Goal: Transaction & Acquisition: Purchase product/service

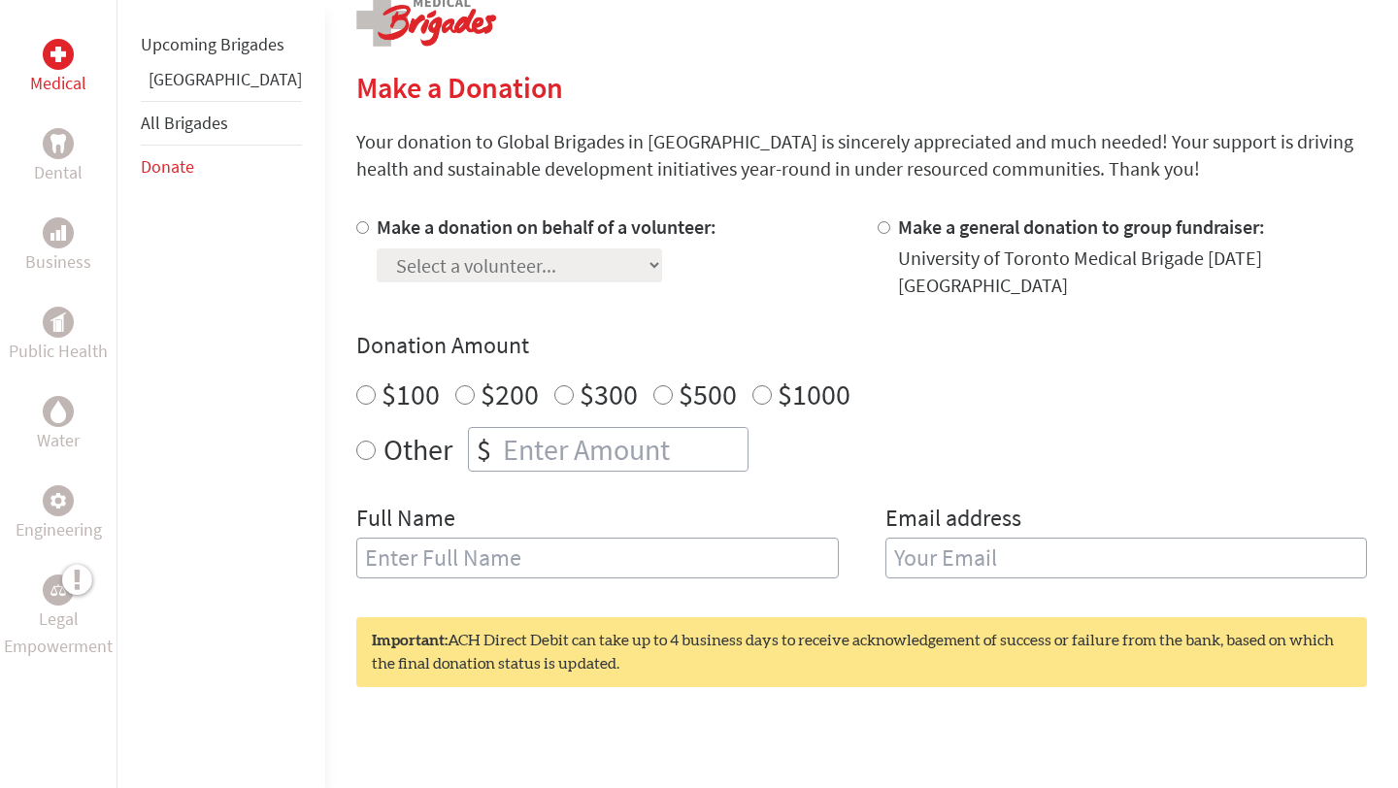
scroll to position [414, 0]
click at [545, 264] on div "Select a volunteer... [PERSON_NAME] [PERSON_NAME] [PERSON_NAME] [PERSON_NAME] […" at bounding box center [547, 261] width 340 height 42
click at [539, 264] on div "Select a volunteer... [PERSON_NAME] [PERSON_NAME] [PERSON_NAME] [PERSON_NAME] […" at bounding box center [547, 261] width 340 height 42
click at [356, 230] on input "Make a donation on behalf of a volunteer:" at bounding box center [362, 226] width 13 height 13
radio input "true"
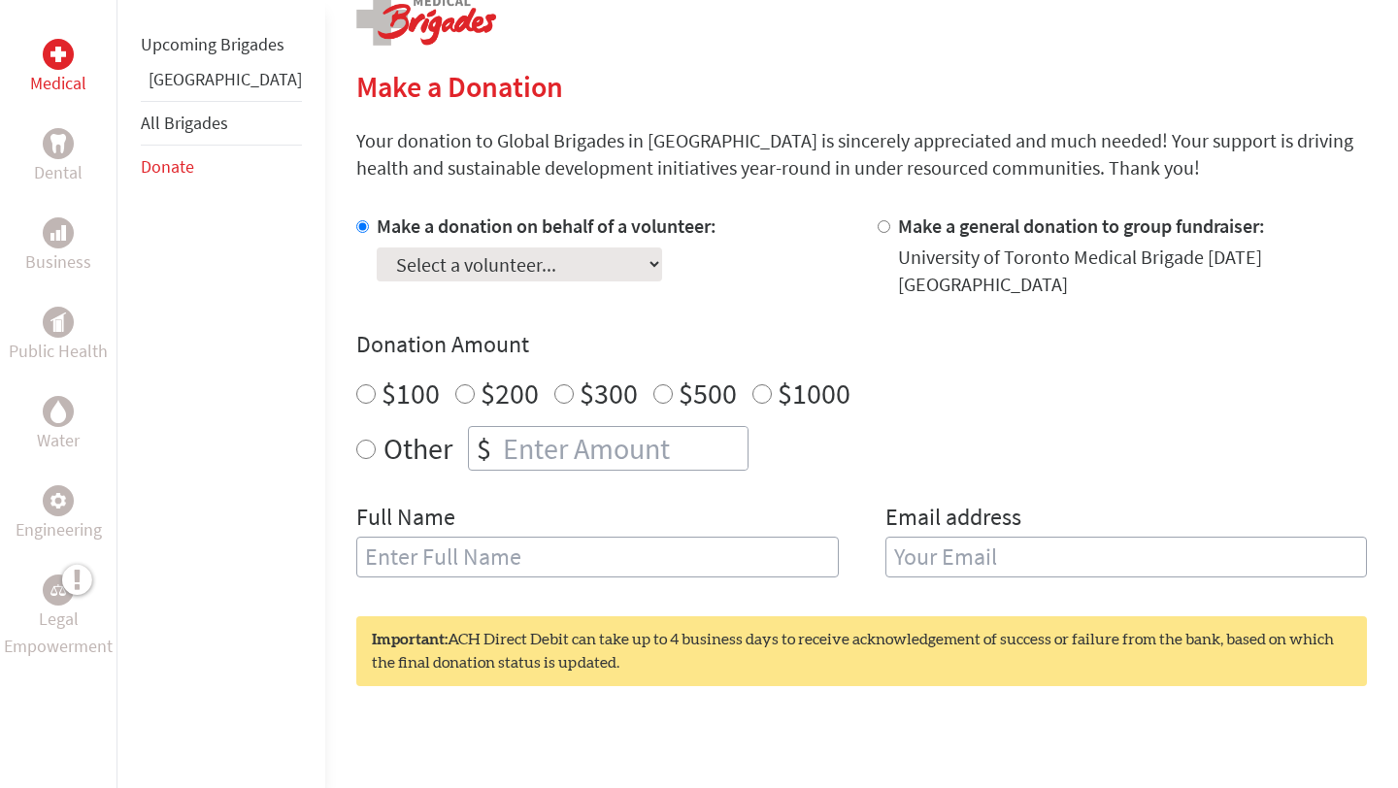
click at [406, 270] on select "Select a volunteer... [PERSON_NAME] [PERSON_NAME] [PERSON_NAME] [PERSON_NAME] […" at bounding box center [519, 265] width 285 height 34
select select "F0B4069B-99AF-11F0-9E6E-42010A400005"
click at [377, 248] on select "Select a volunteer... [PERSON_NAME] [PERSON_NAME] [PERSON_NAME] [PERSON_NAME] […" at bounding box center [519, 265] width 285 height 34
radio input "true"
click at [499, 432] on input "number" at bounding box center [623, 448] width 248 height 43
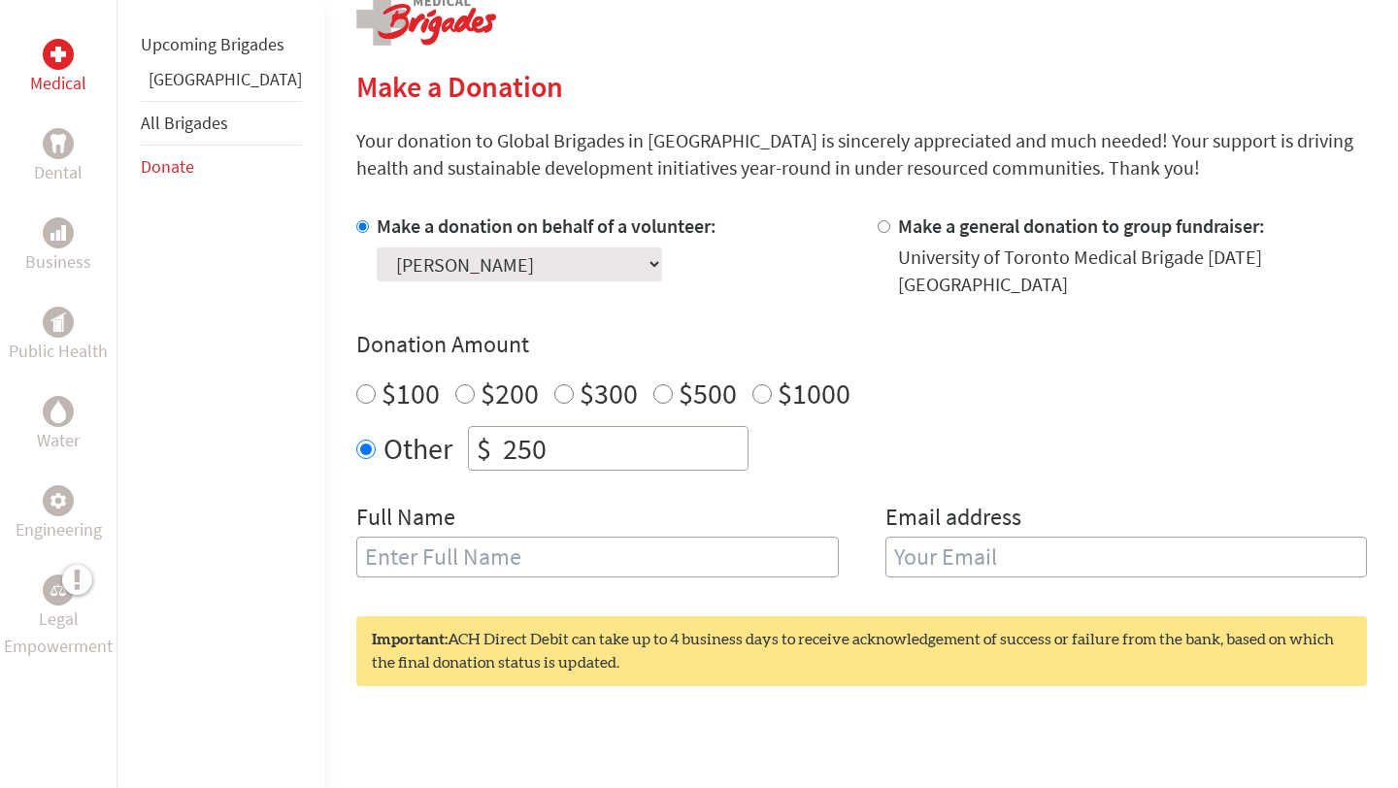
type input "250"
click at [433, 537] on input "text" at bounding box center [597, 557] width 482 height 41
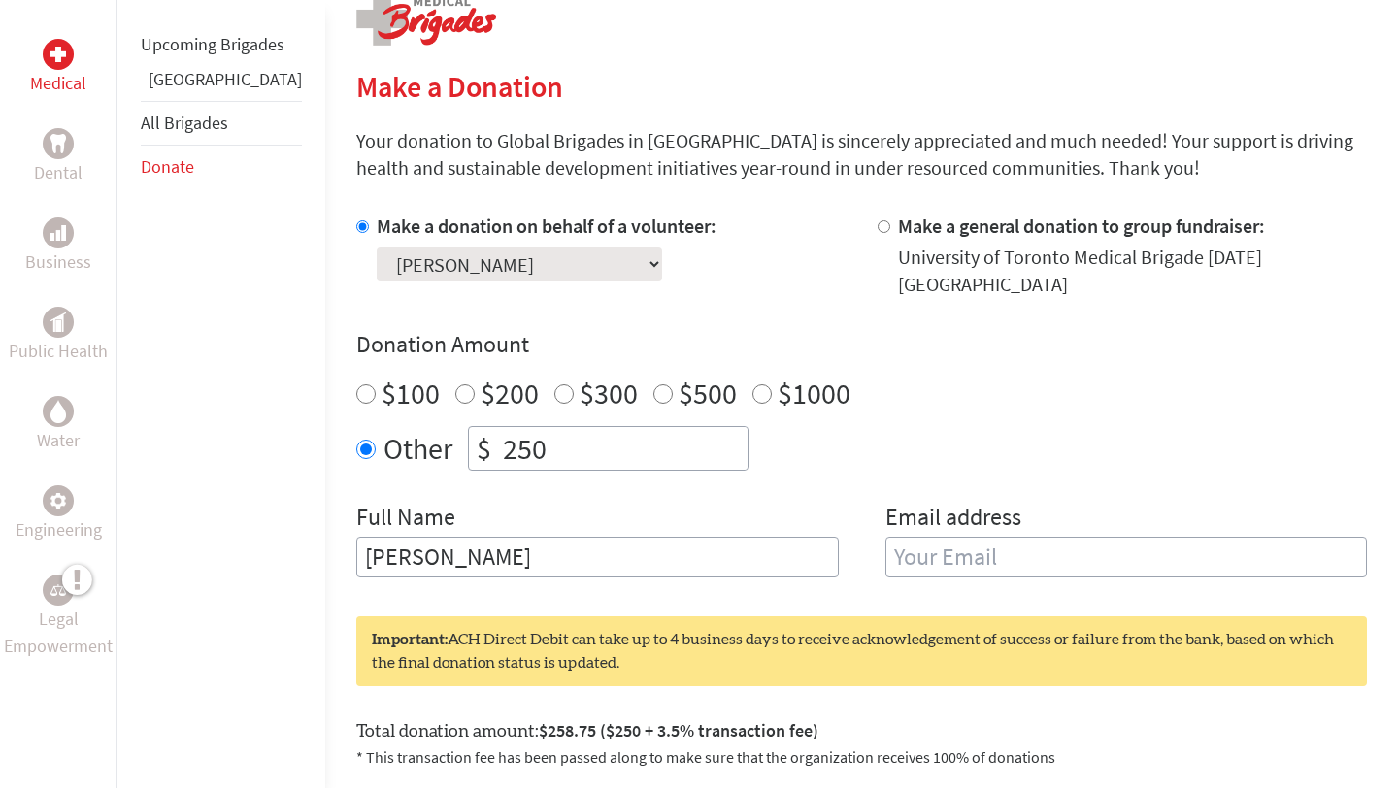
type input "[PERSON_NAME]"
click at [907, 537] on input "email" at bounding box center [1126, 557] width 482 height 41
type input "[EMAIL_ADDRESS][DOMAIN_NAME]"
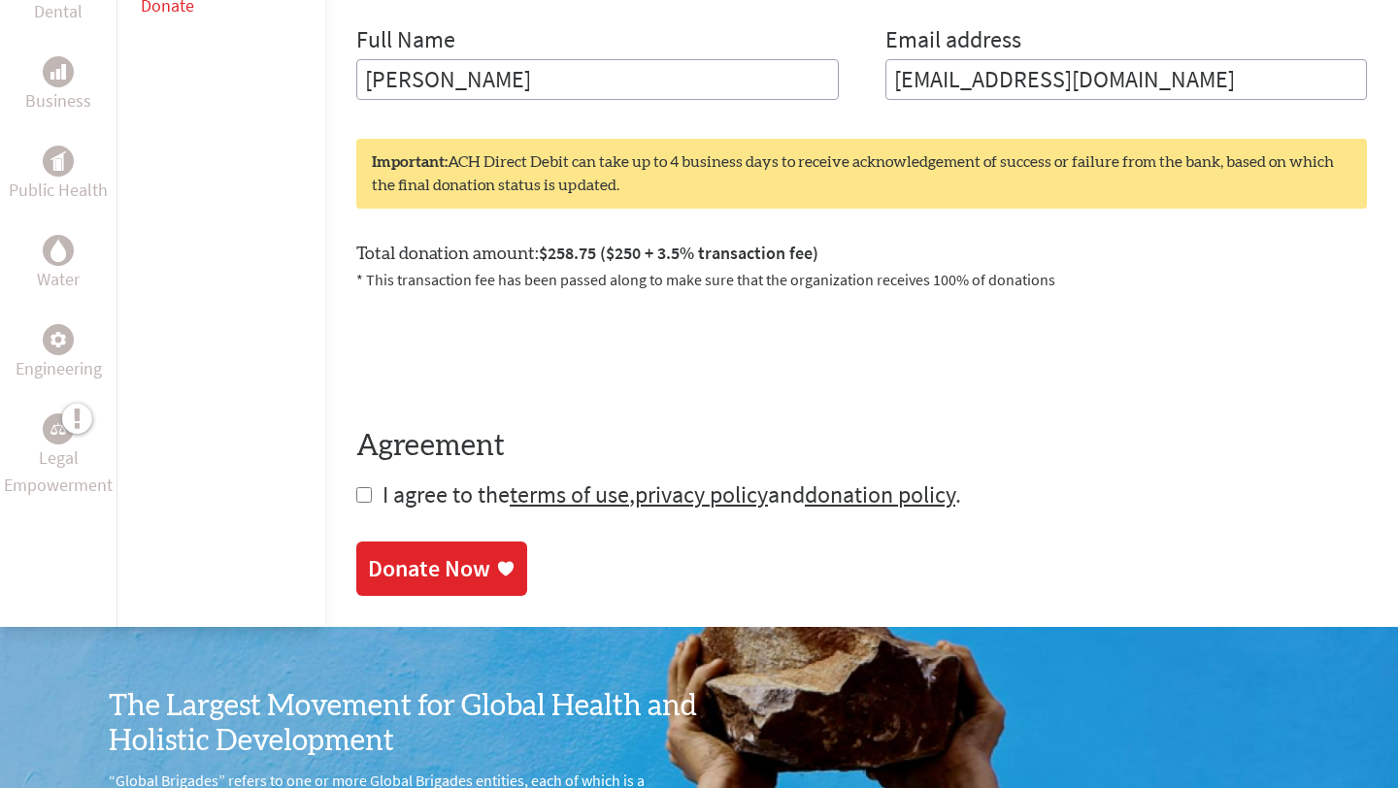
scroll to position [893, 0]
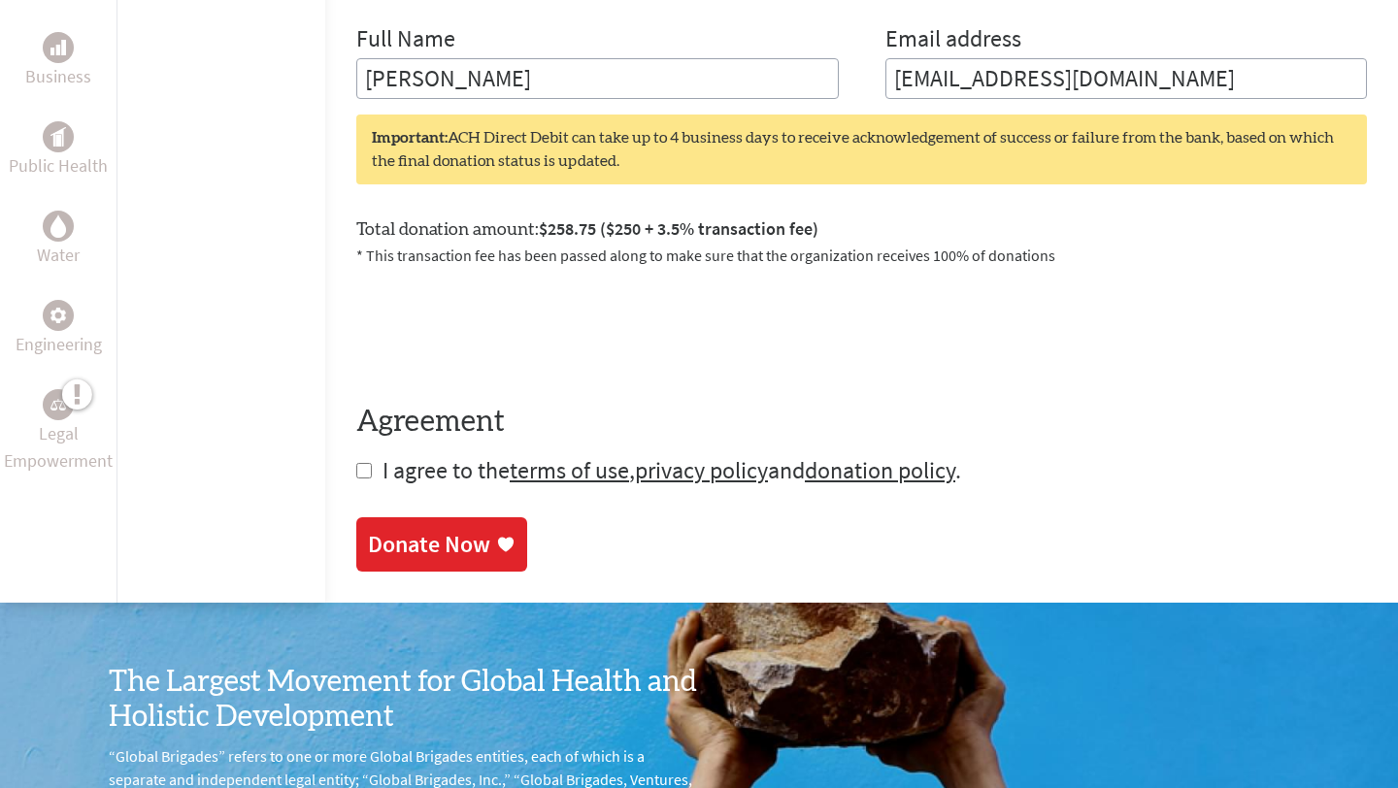
click at [356, 463] on input "checkbox" at bounding box center [364, 471] width 16 height 16
checkbox input "true"
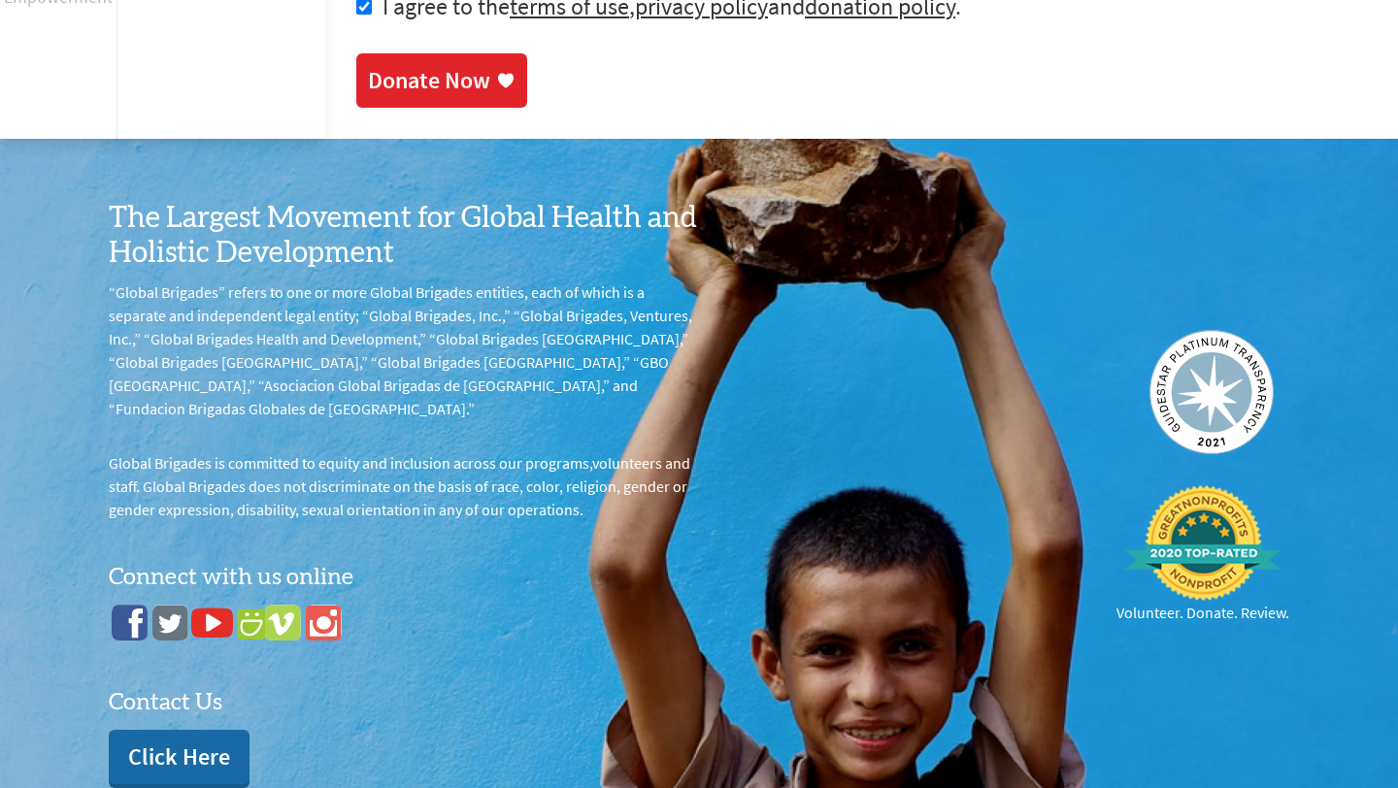
scroll to position [1367, 0]
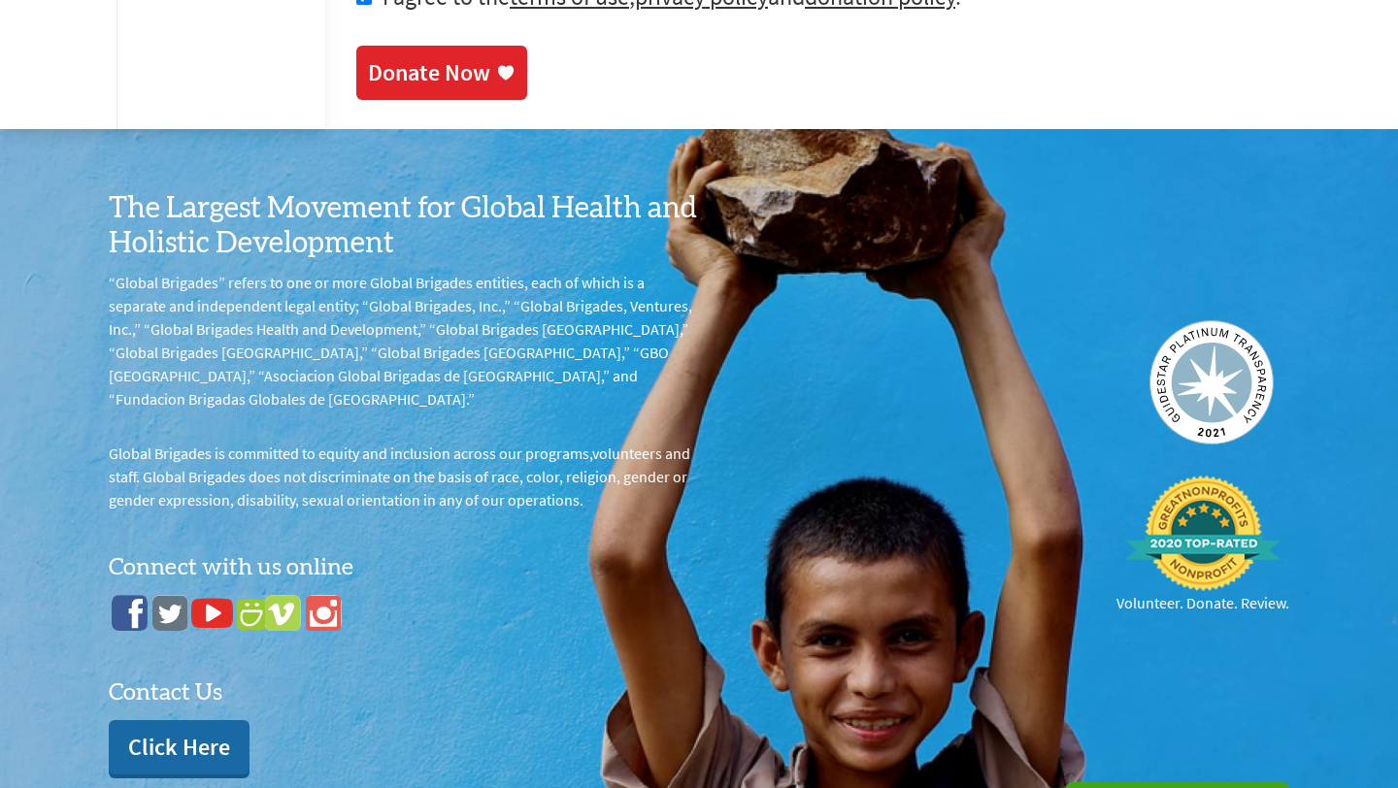
click at [417, 57] on div "Donate Now" at bounding box center [429, 72] width 122 height 31
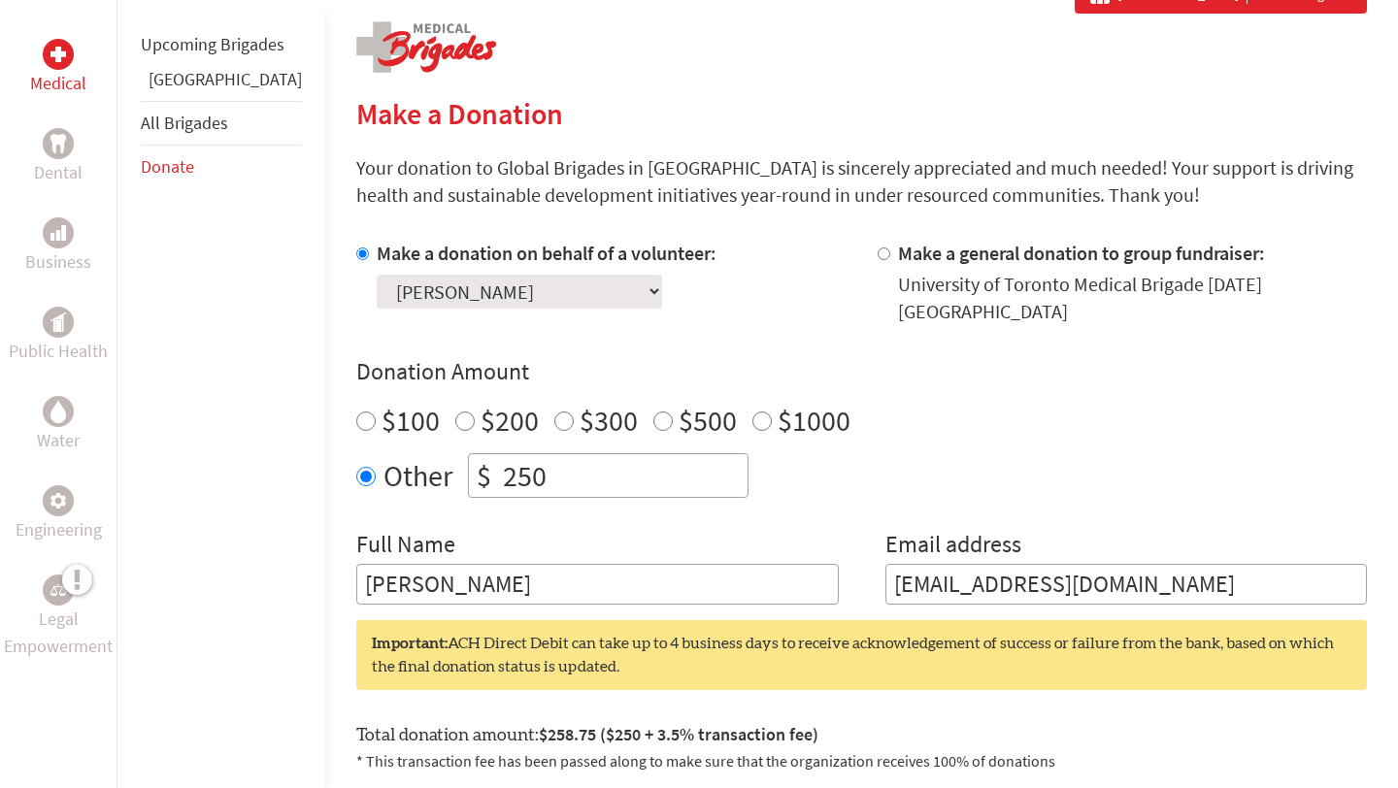
scroll to position [391, 0]
